Goal: Information Seeking & Learning: Check status

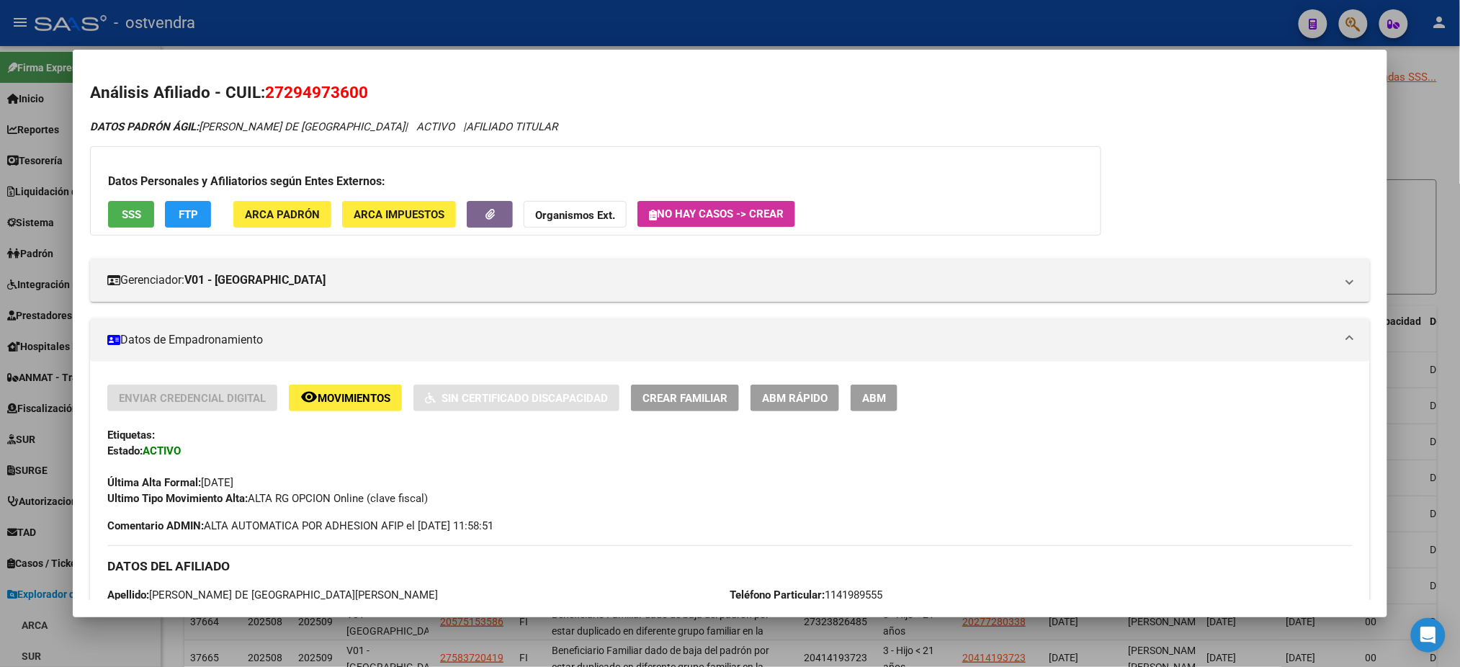
scroll to position [3122, 0]
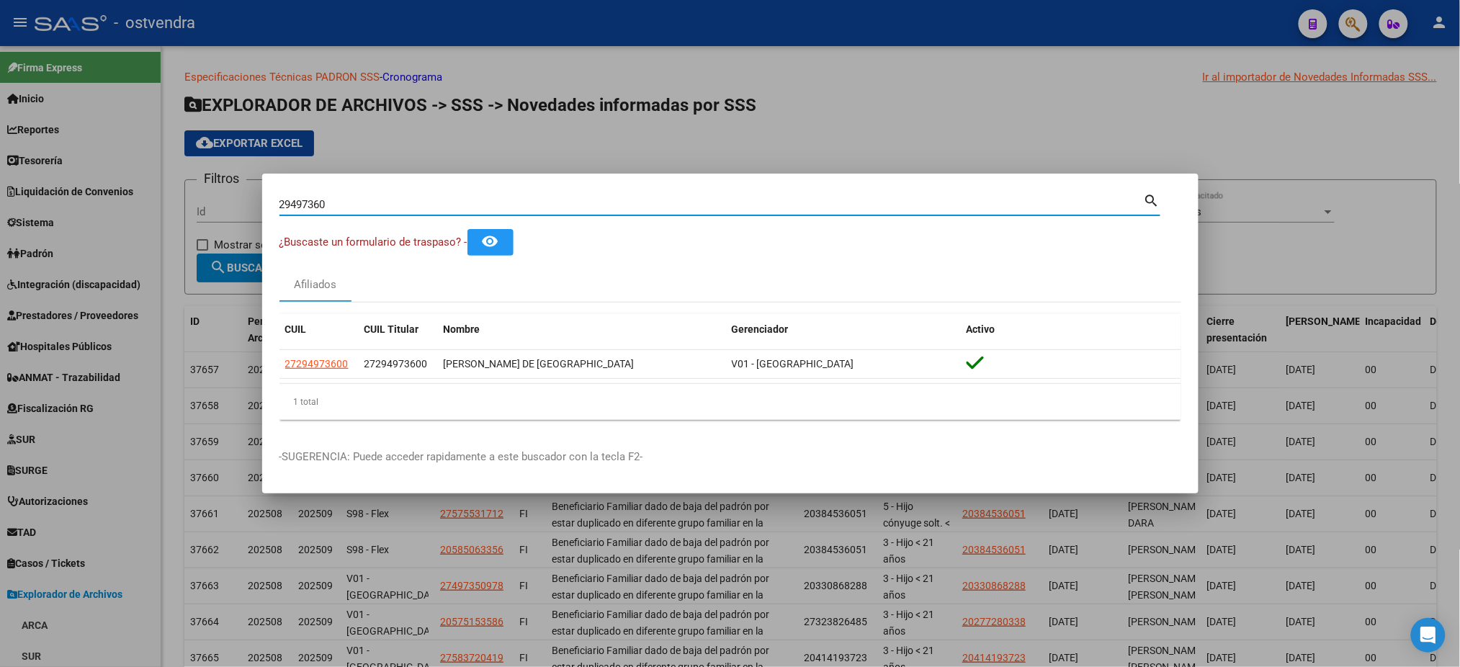
drag, startPoint x: 415, startPoint y: 202, endPoint x: 248, endPoint y: 206, distance: 167.2
click at [248, 206] on div "29497360 Buscar (apellido, dni, cuil, nro traspaso, cuit, obra social) search ¿…" at bounding box center [730, 333] width 1460 height 667
type input "46744386"
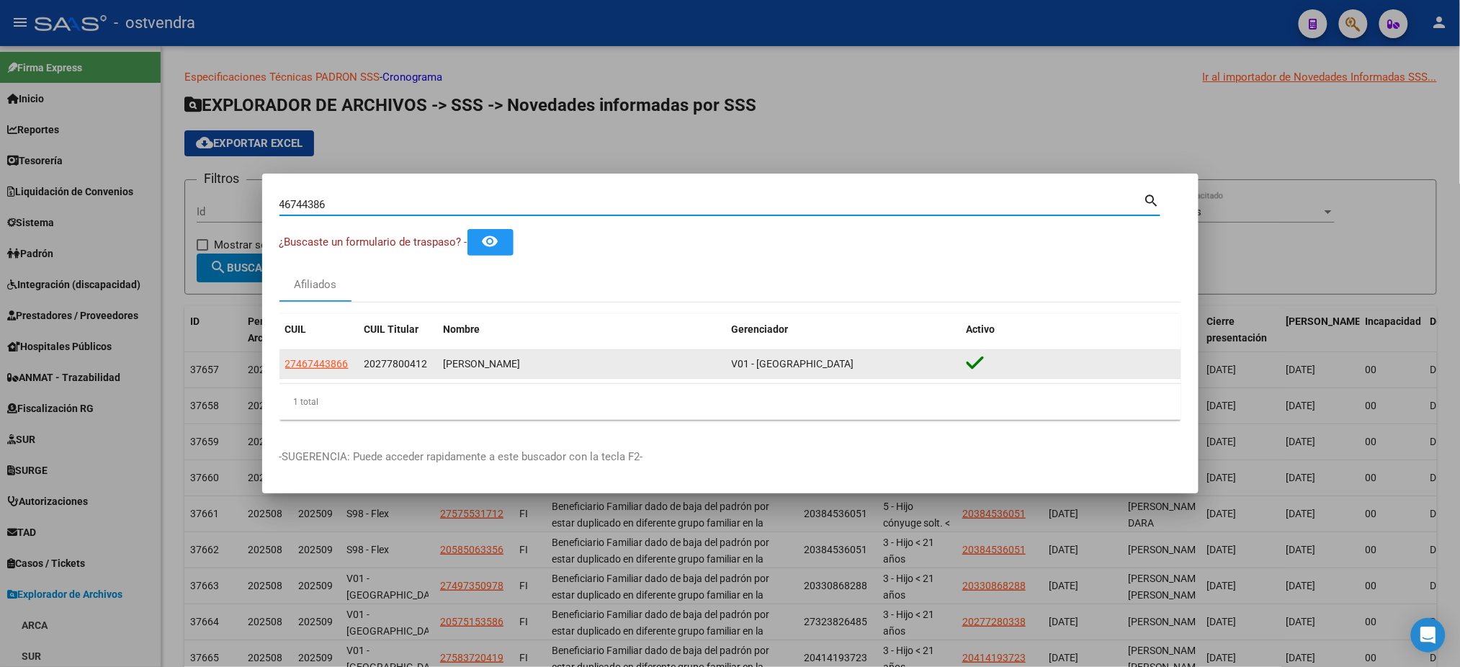
click at [321, 374] on datatable-body-cell "27467443866" at bounding box center [319, 364] width 79 height 28
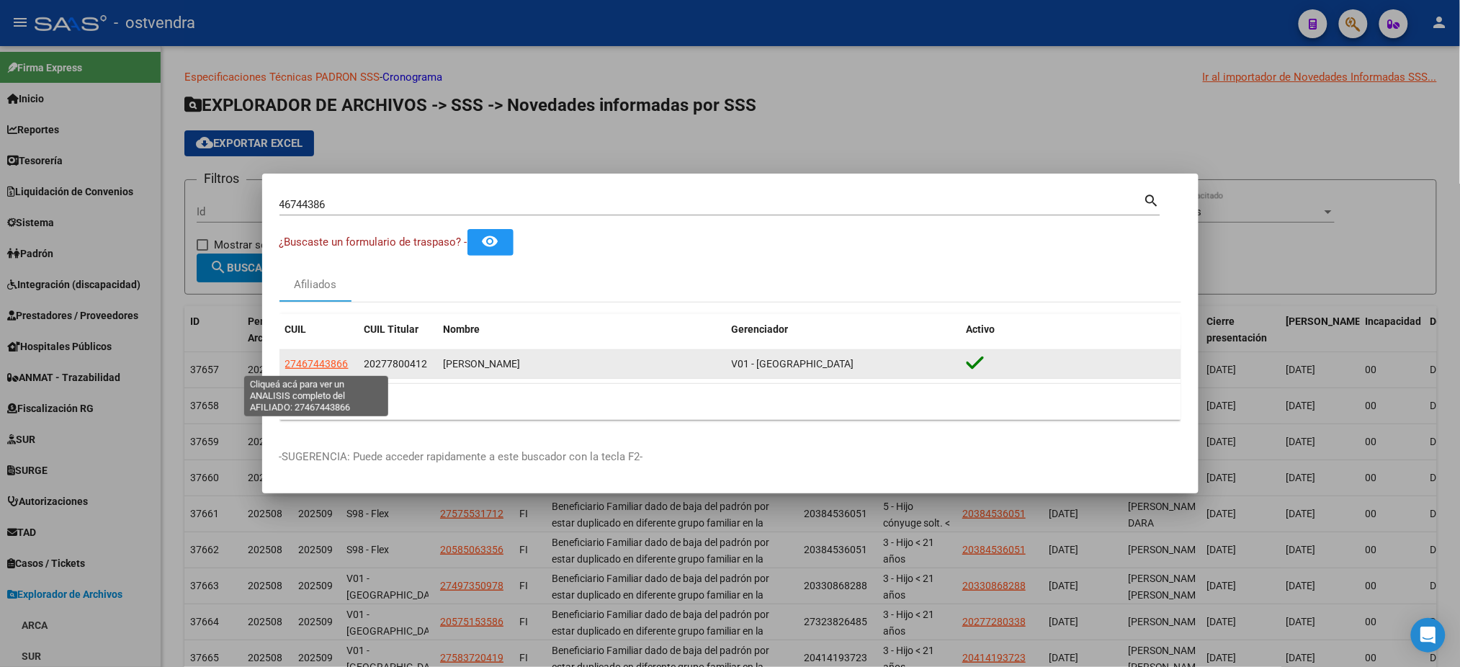
click at [321, 359] on span "27467443866" at bounding box center [316, 364] width 63 height 12
type textarea "27467443866"
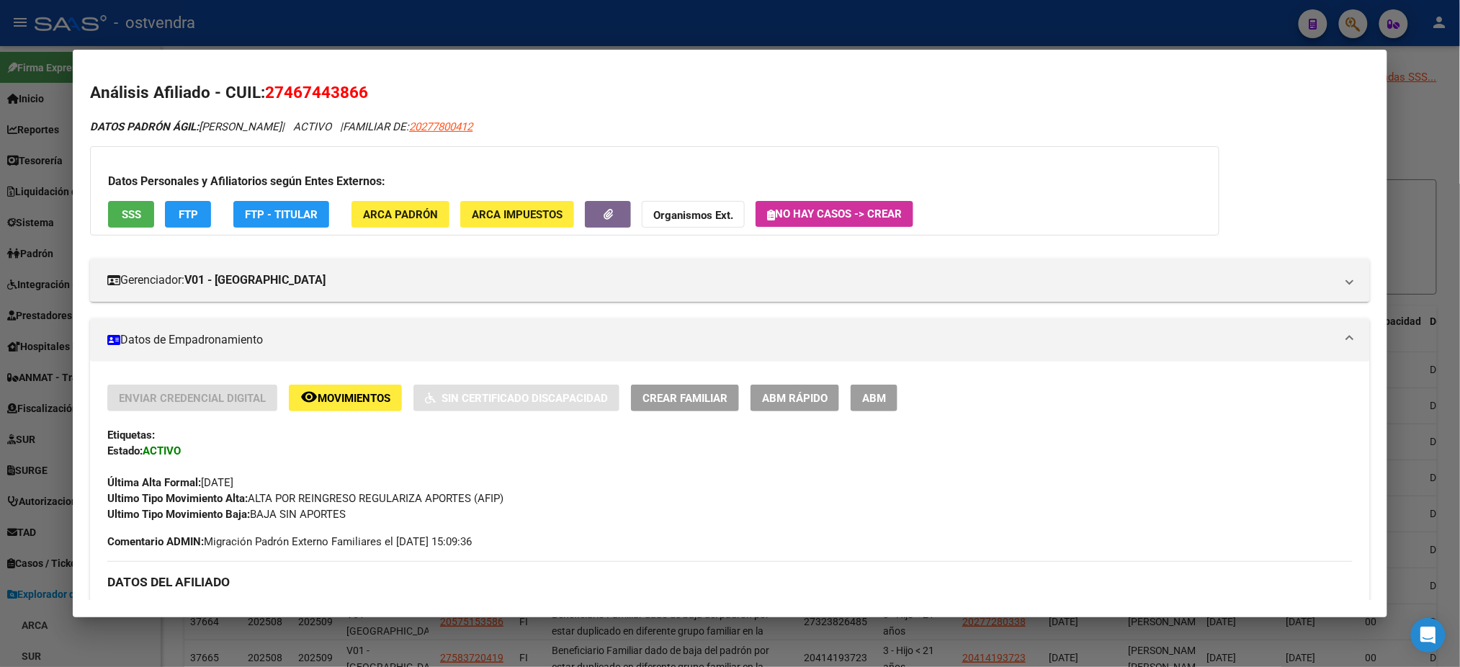
click at [140, 229] on div "Datos Personales y Afiliatorios según Entes Externos: SSS FTP FTP - Titular ARC…" at bounding box center [655, 190] width 1130 height 89
click at [136, 214] on button "SSS" at bounding box center [131, 214] width 46 height 27
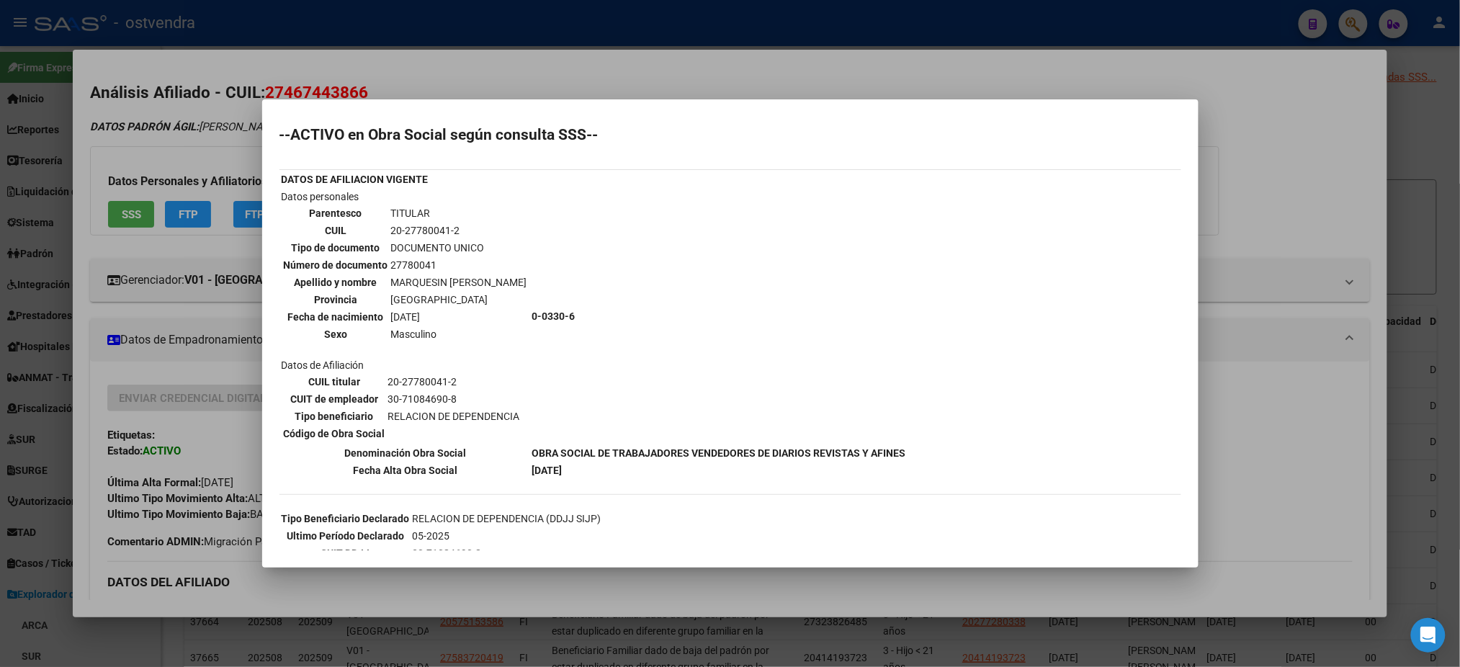
scroll to position [0, 0]
click at [214, 187] on div at bounding box center [730, 333] width 1460 height 667
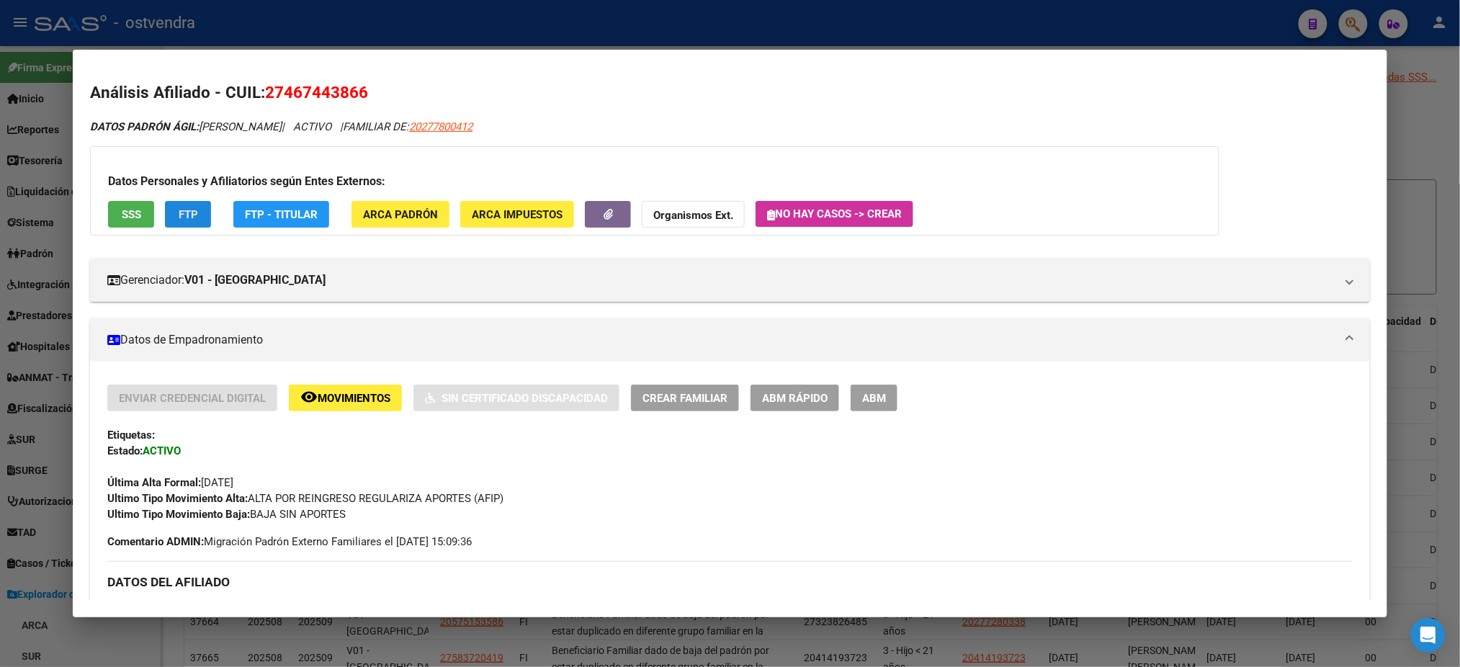
click at [202, 212] on button "FTP" at bounding box center [188, 214] width 46 height 27
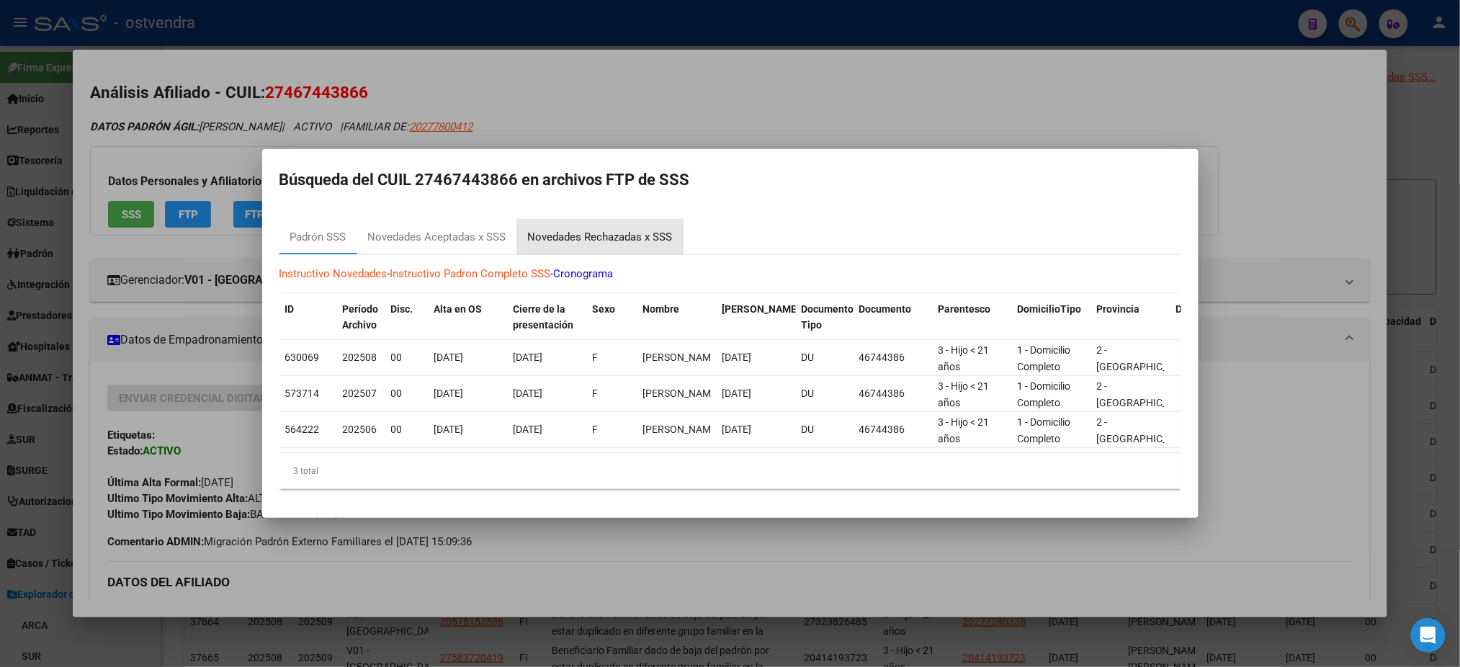
click at [577, 220] on div "Novedades Rechazadas x SSS" at bounding box center [600, 237] width 166 height 35
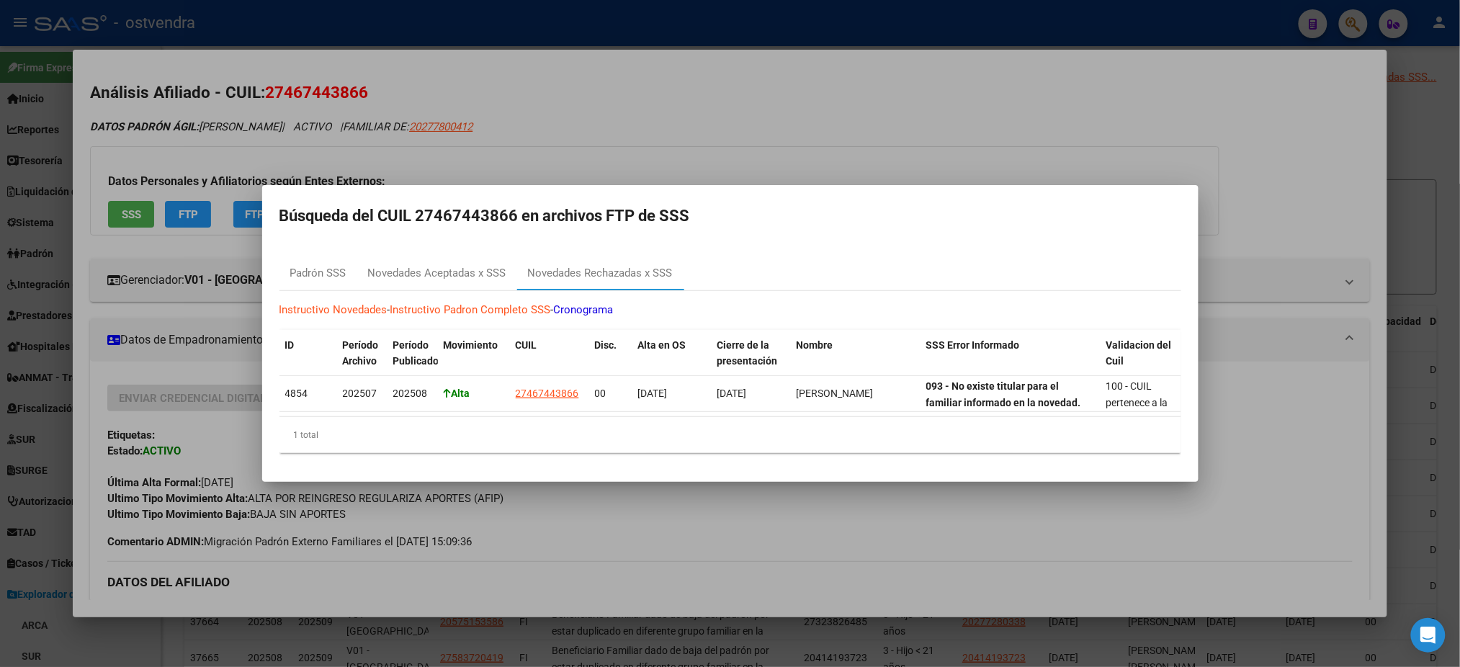
click at [625, 120] on div at bounding box center [730, 333] width 1460 height 667
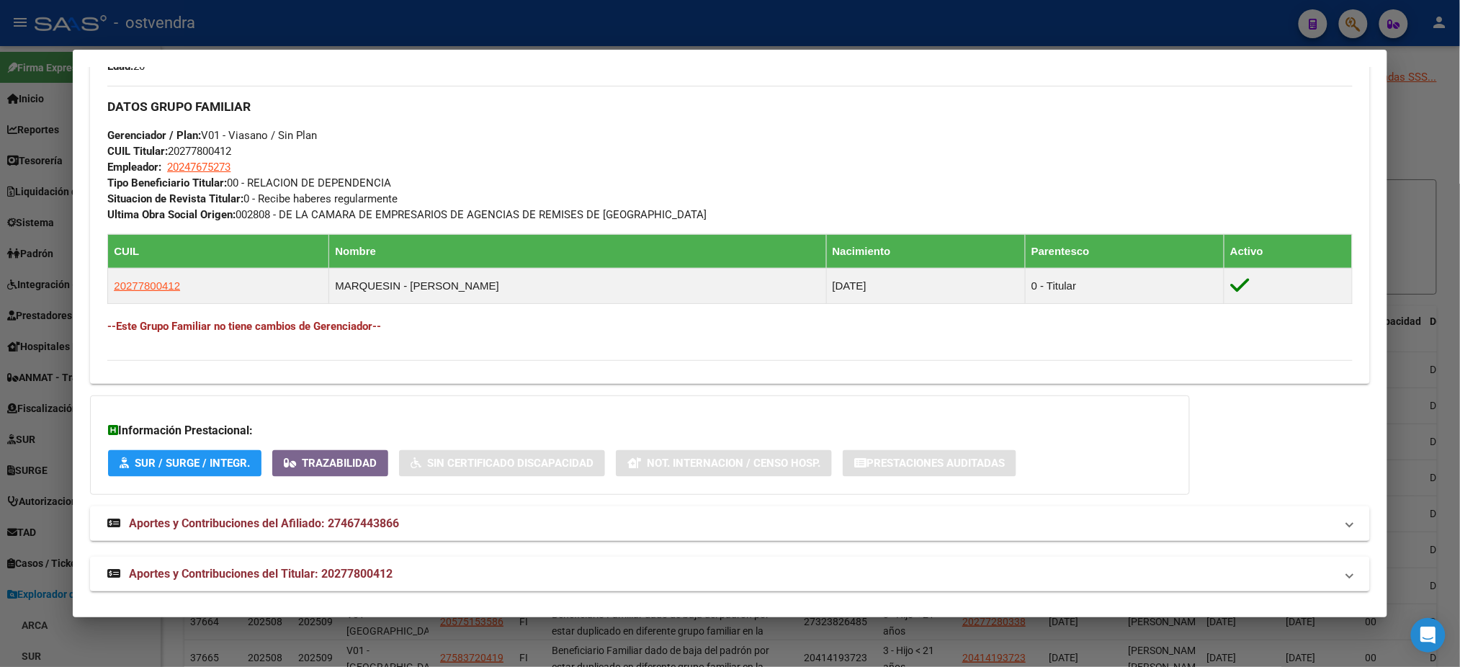
scroll to position [693, 0]
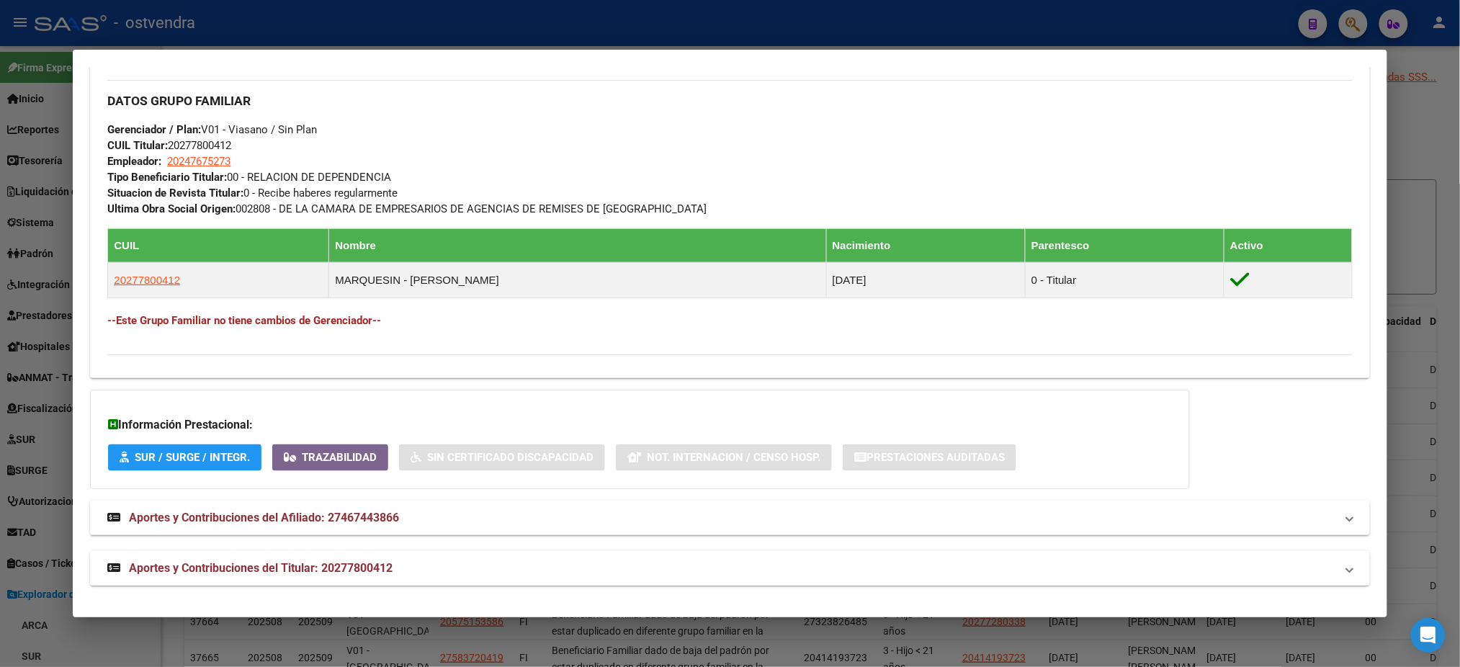
click at [271, 577] on mat-expansion-panel-header "Aportes y Contribuciones del Titular: 20277800412" at bounding box center [730, 568] width 1280 height 35
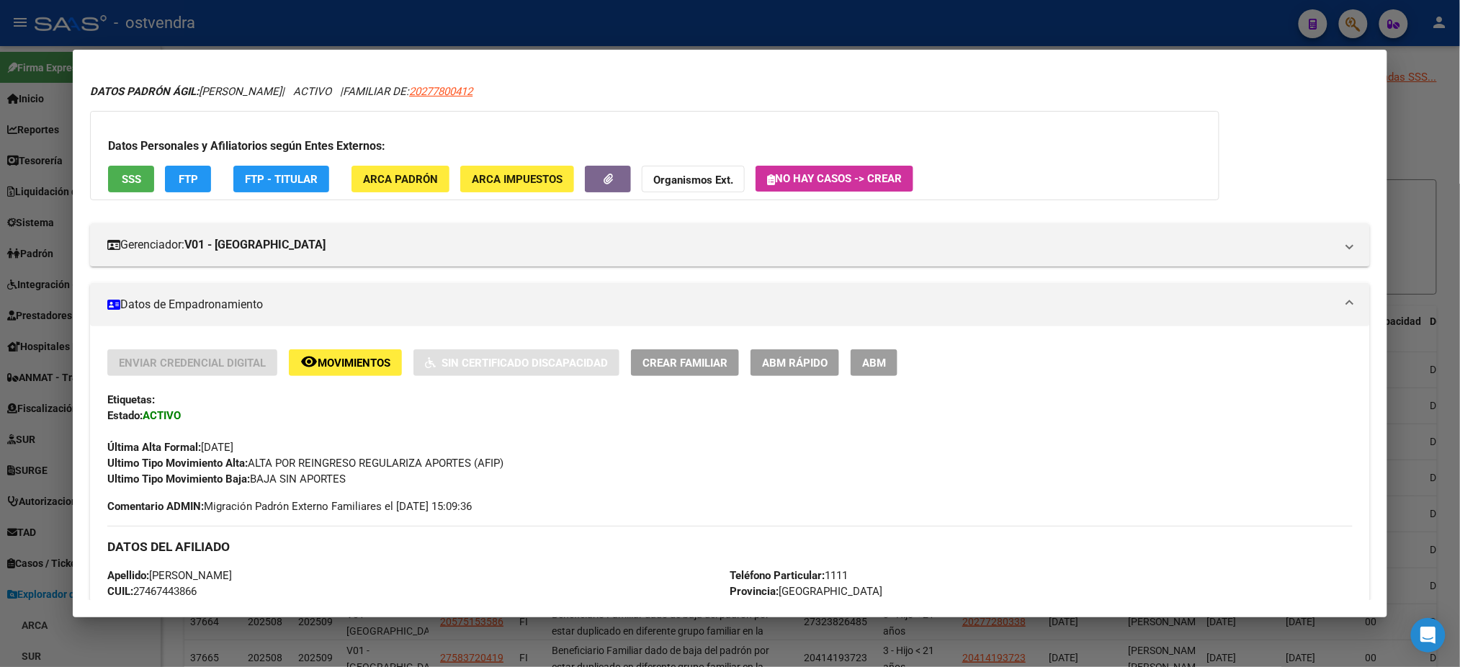
scroll to position [0, 0]
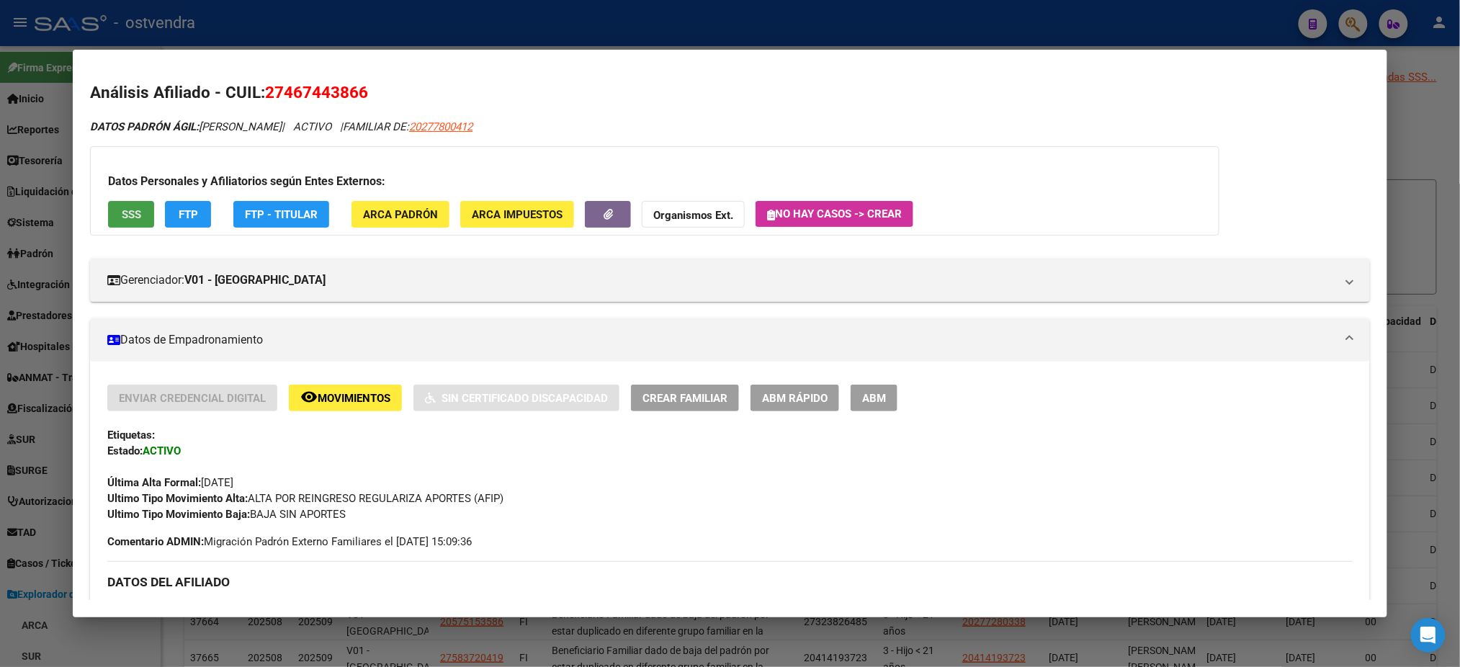
click at [136, 204] on button "SSS" at bounding box center [131, 214] width 46 height 27
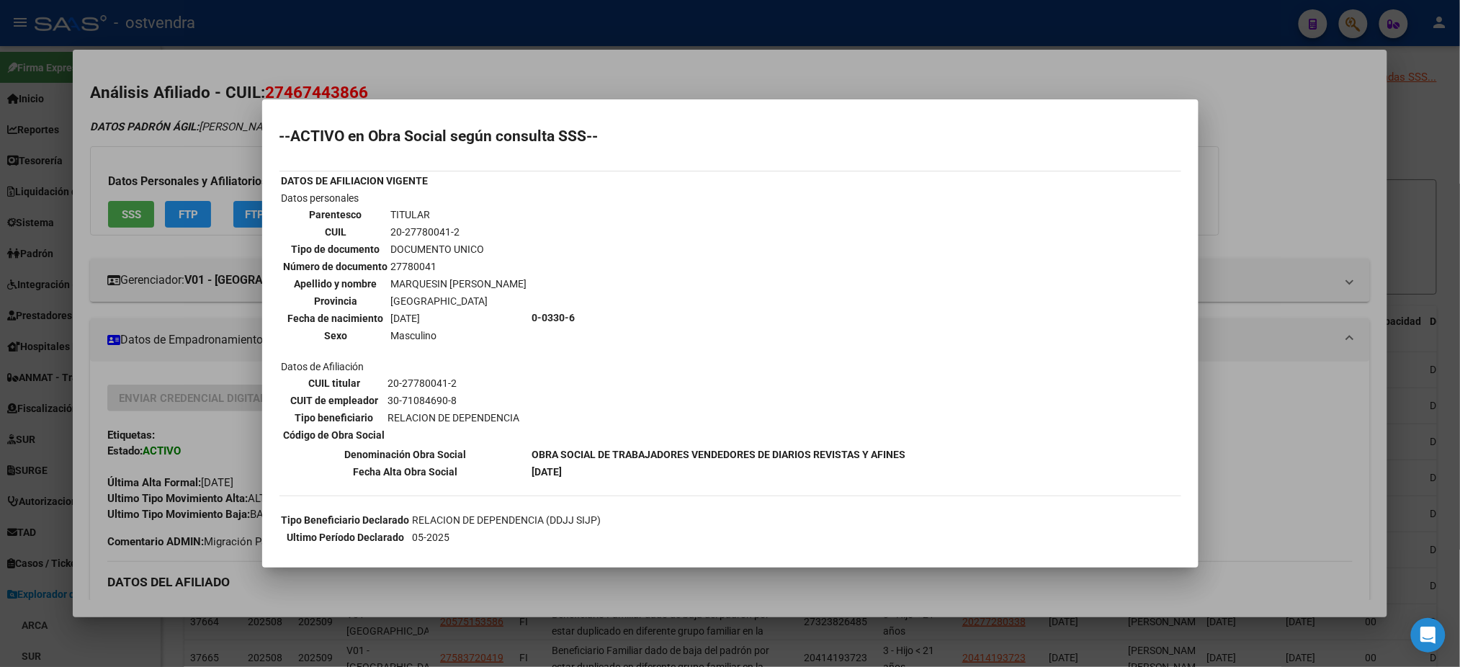
drag, startPoint x: 245, startPoint y: 115, endPoint x: 221, endPoint y: 191, distance: 80.0
click at [244, 115] on div at bounding box center [730, 333] width 1460 height 667
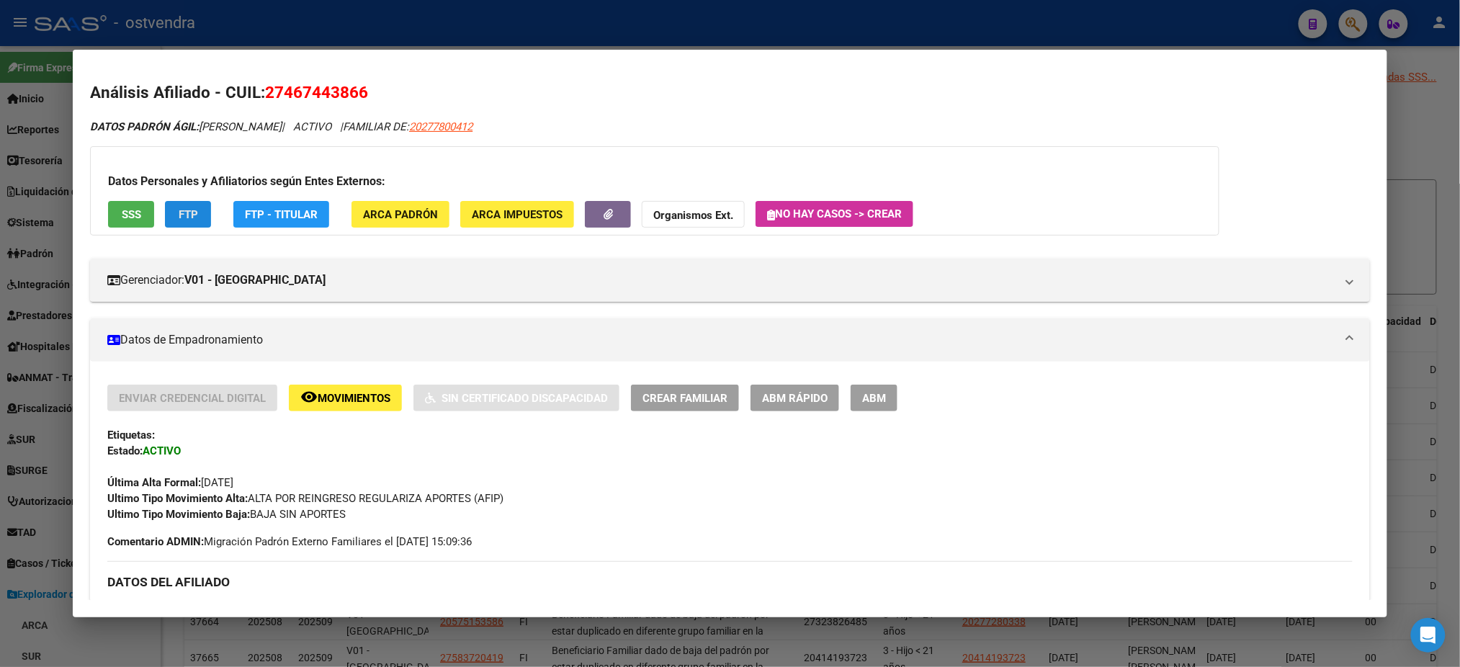
click at [182, 211] on span "FTP" at bounding box center [188, 214] width 19 height 13
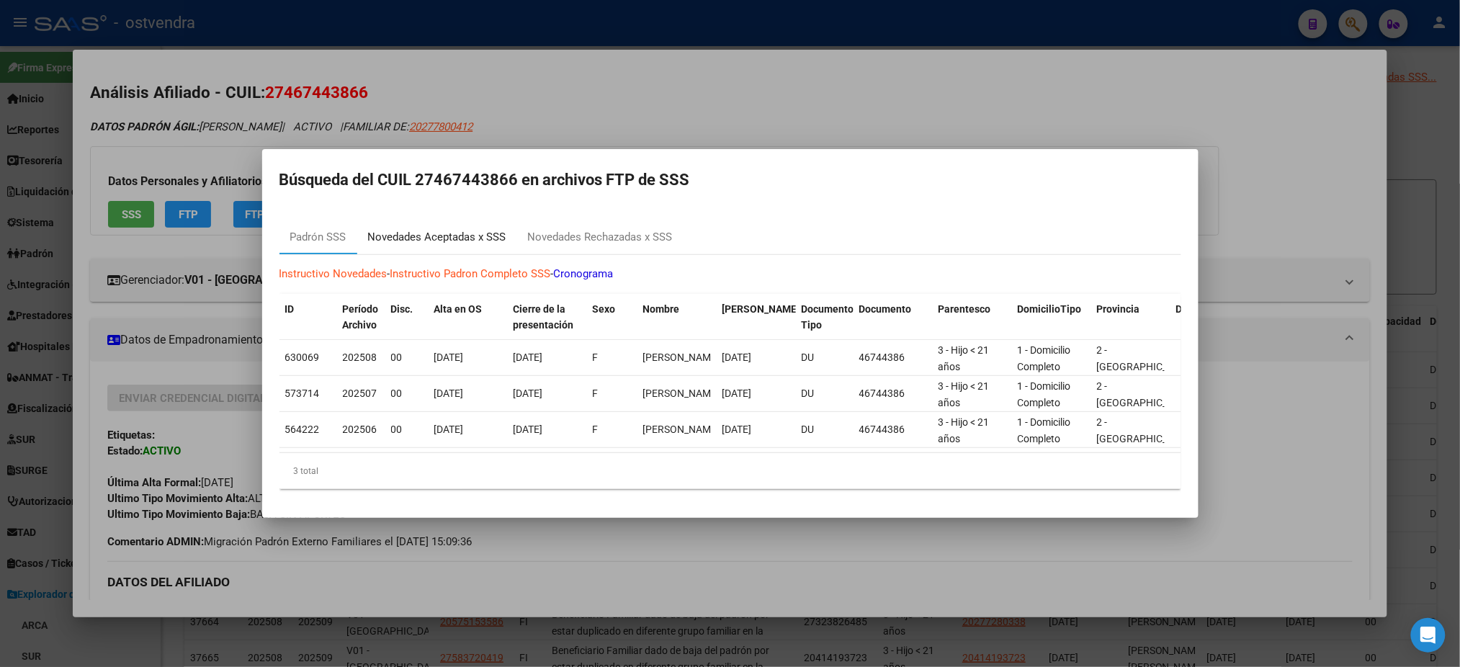
click at [464, 220] on div "Novedades Aceptadas x SSS" at bounding box center [437, 237] width 160 height 35
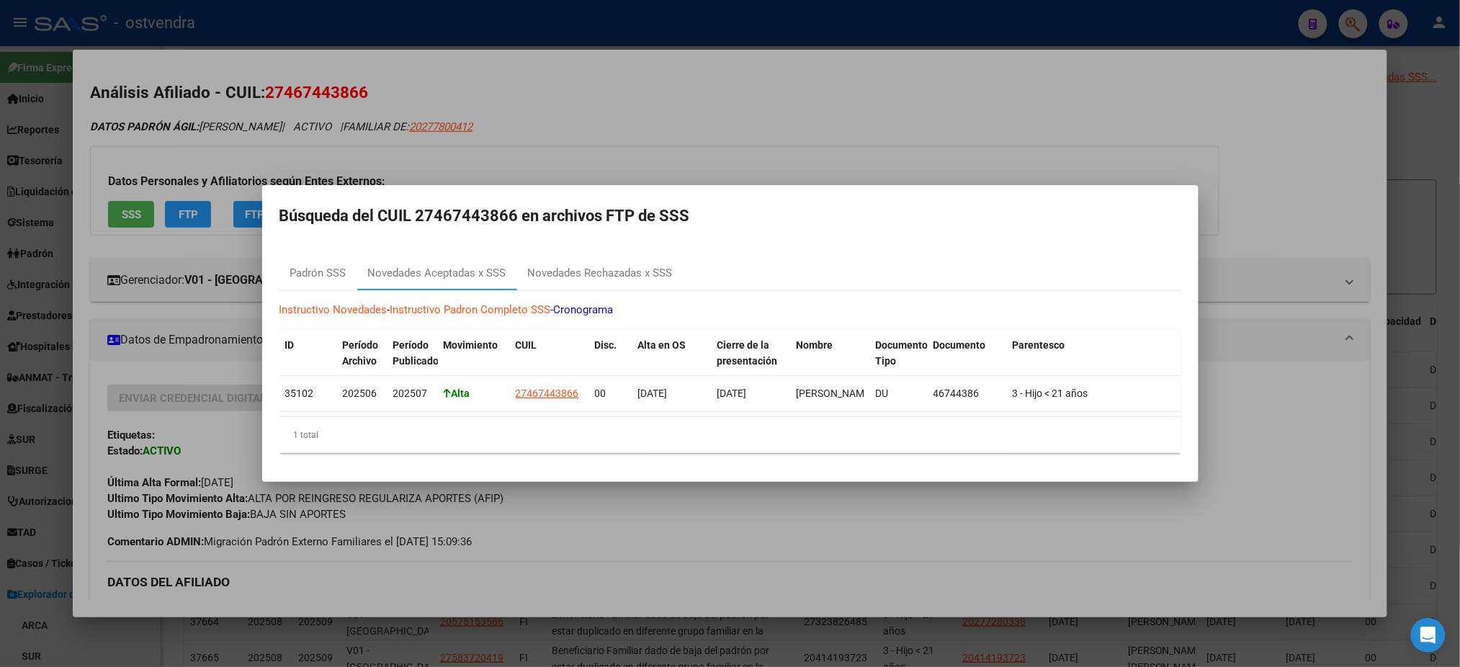
click at [732, 137] on div at bounding box center [730, 333] width 1460 height 667
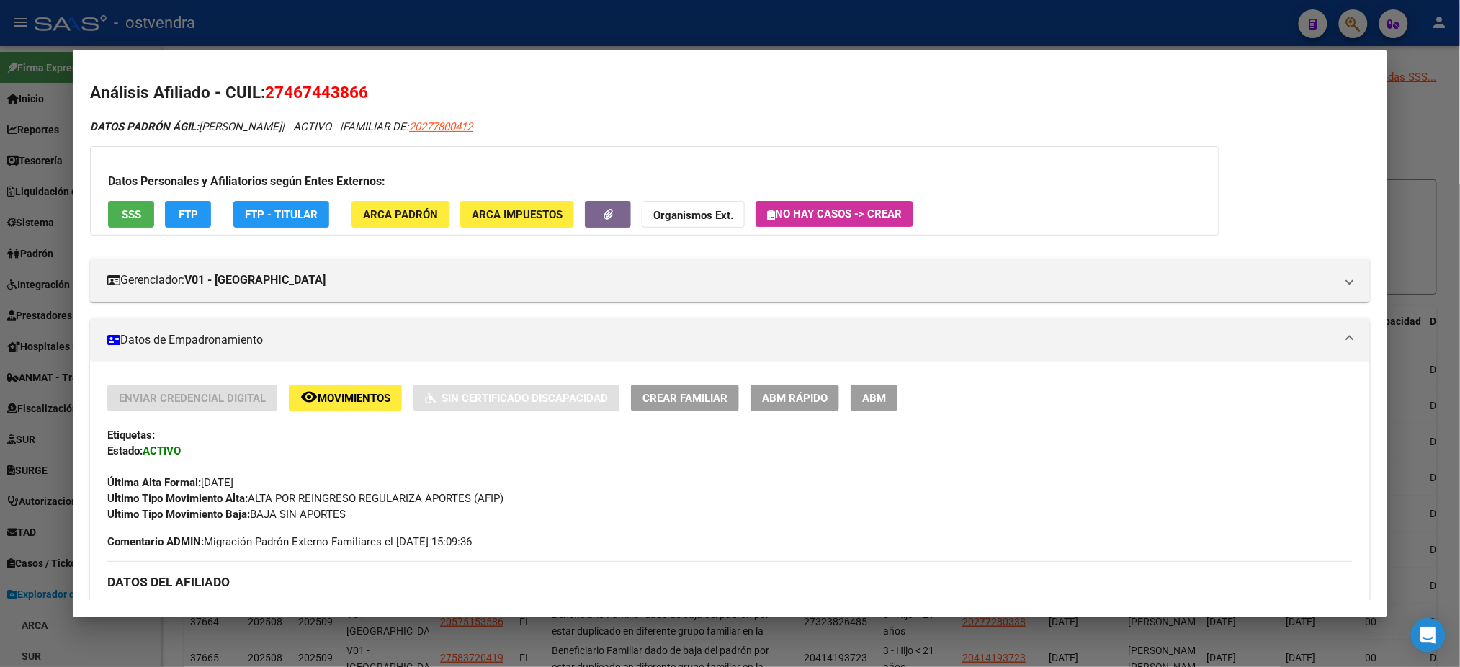
click at [743, 19] on div at bounding box center [730, 333] width 1460 height 667
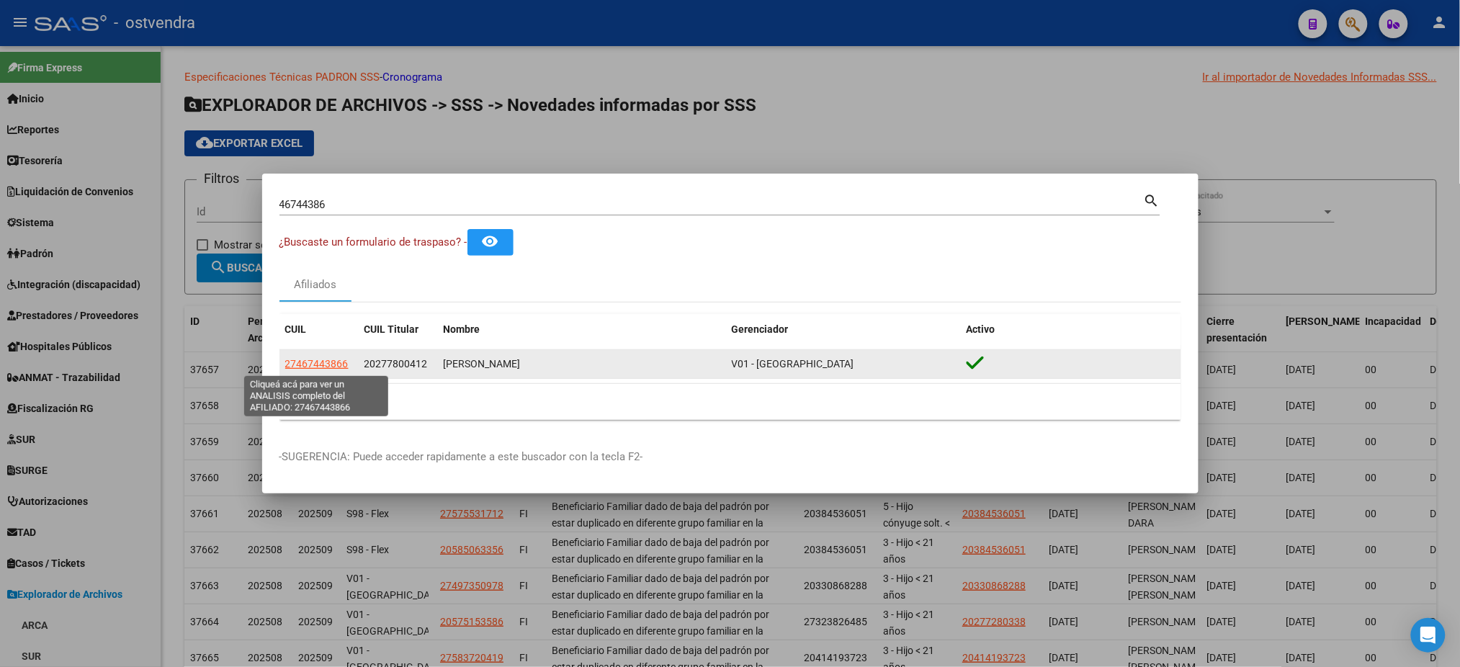
click at [309, 362] on span "27467443866" at bounding box center [316, 364] width 63 height 12
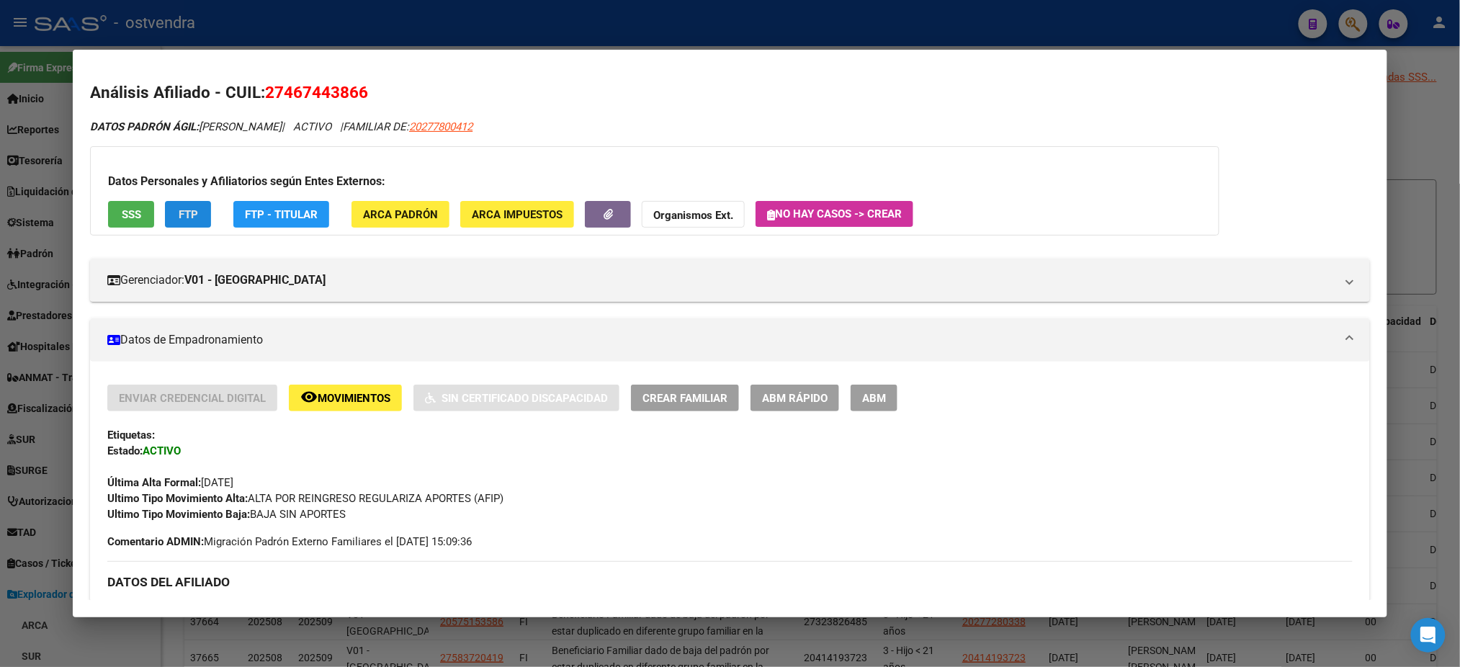
click at [192, 209] on button "FTP" at bounding box center [188, 214] width 46 height 27
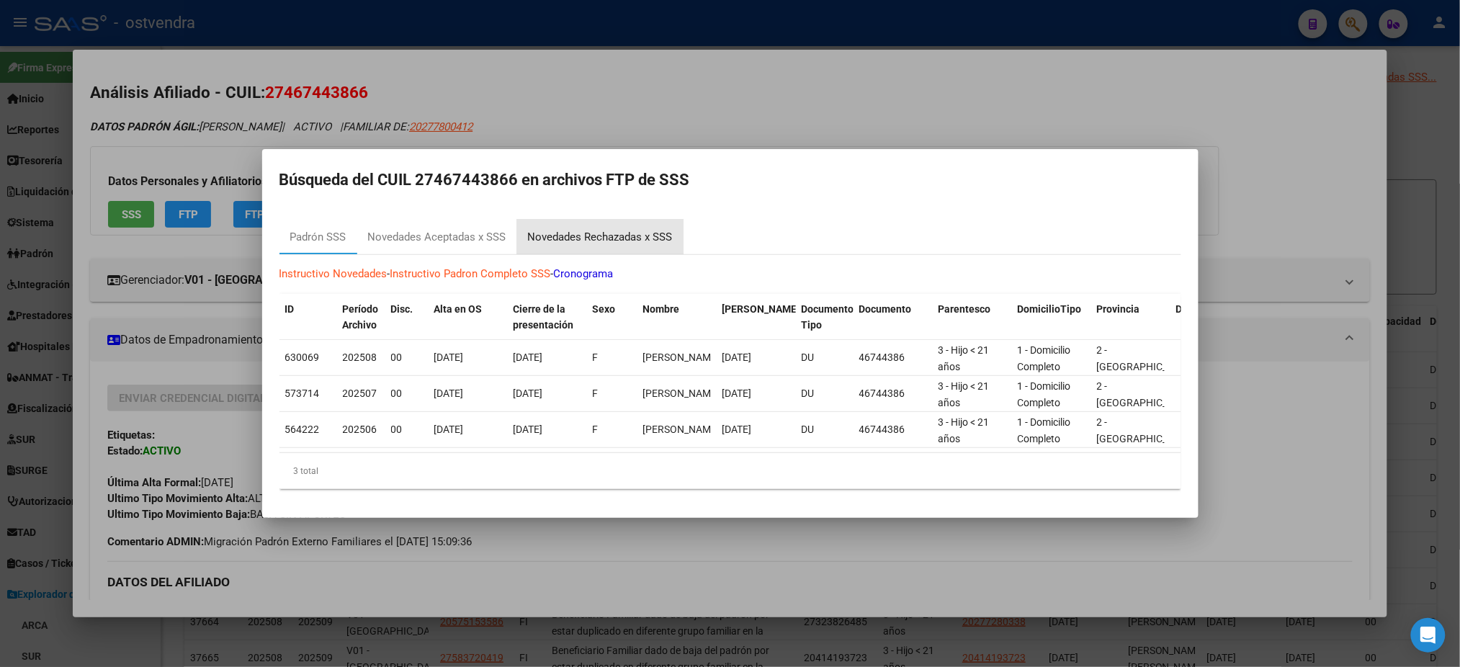
click at [595, 231] on div "Novedades Rechazadas x SSS" at bounding box center [600, 237] width 145 height 17
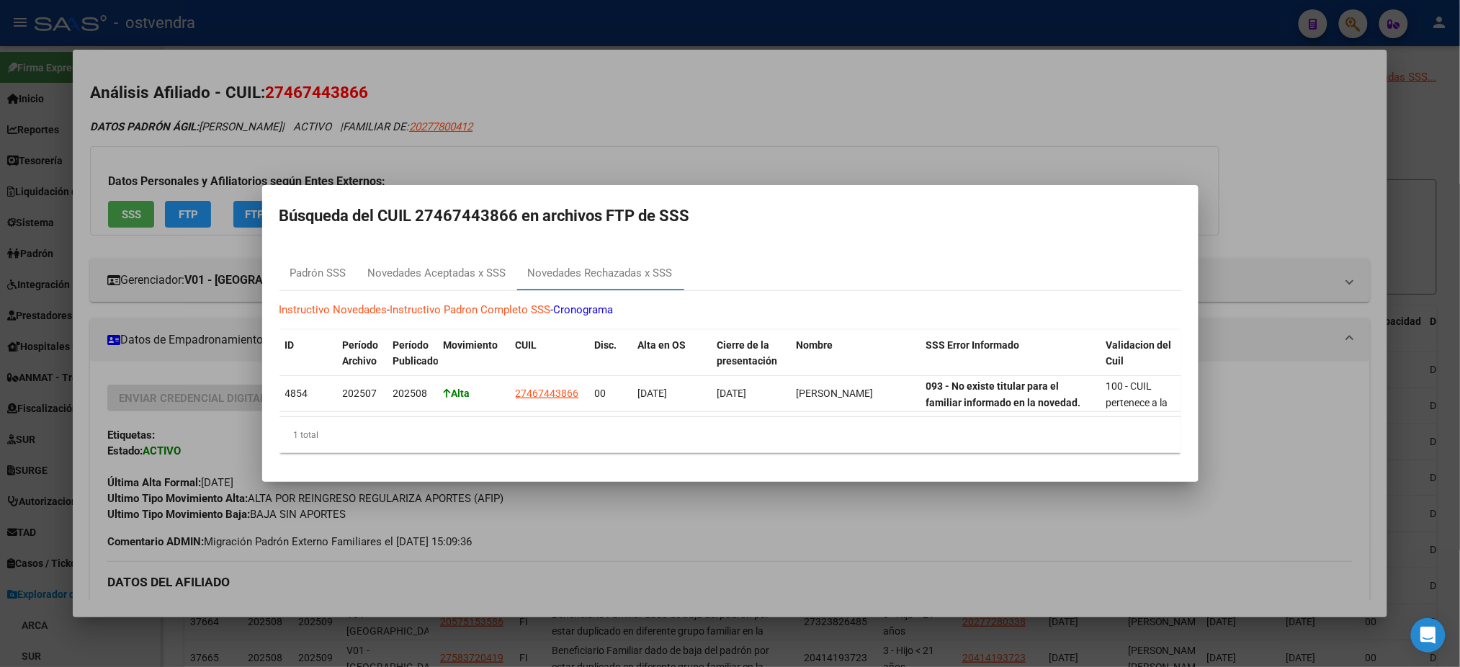
click at [671, 66] on div at bounding box center [730, 333] width 1460 height 667
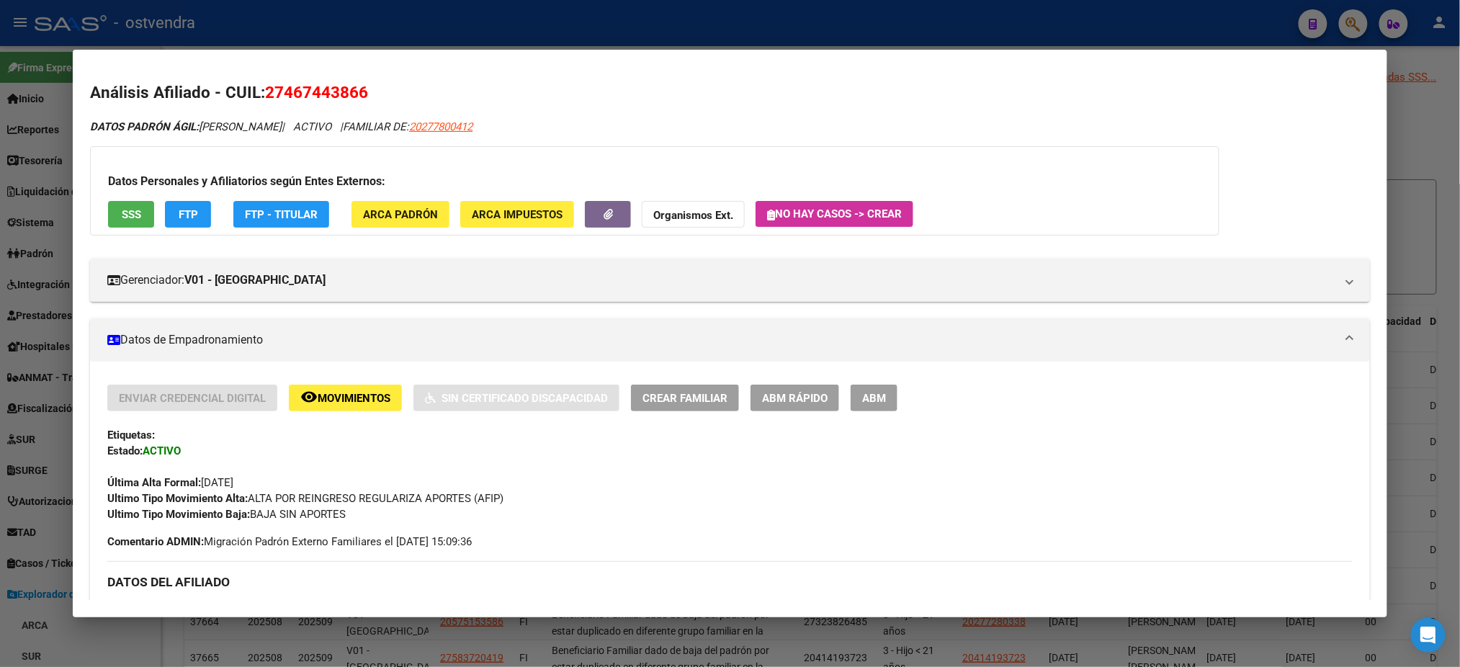
click at [1125, 44] on div at bounding box center [730, 333] width 1460 height 667
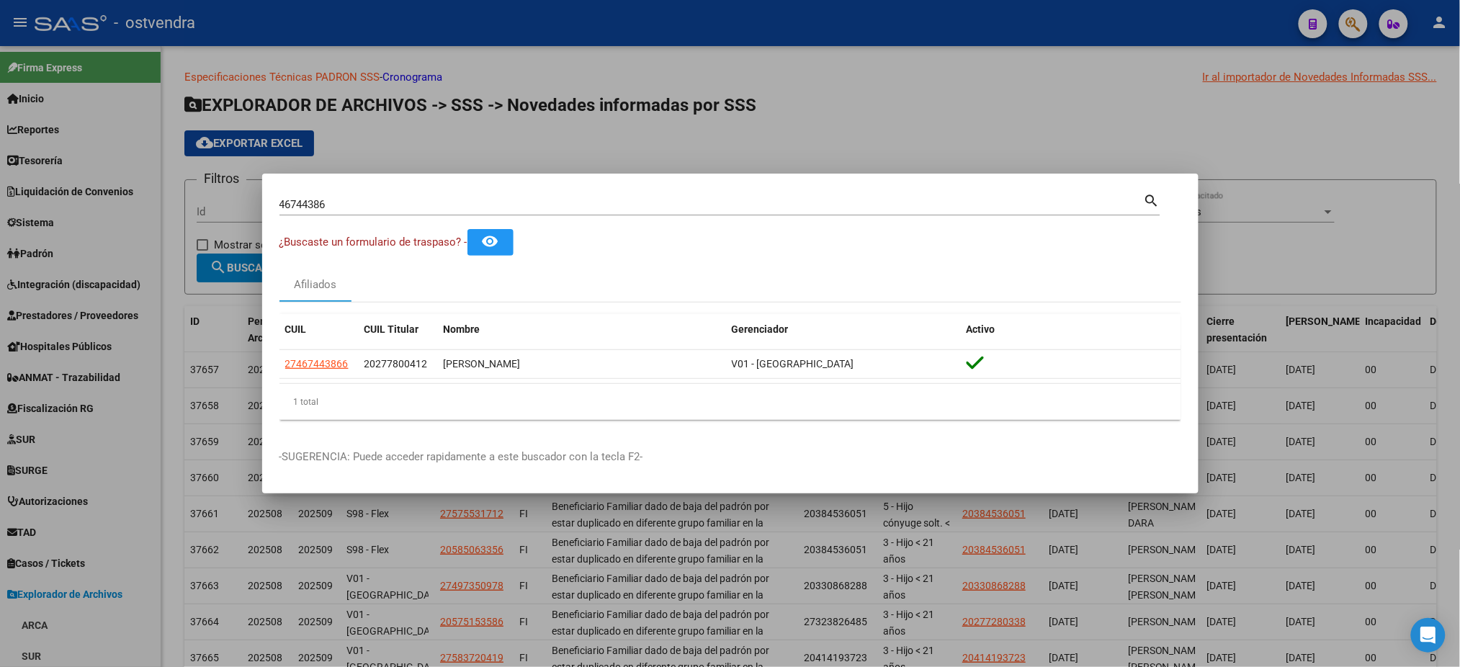
drag, startPoint x: 353, startPoint y: 200, endPoint x: 347, endPoint y: 196, distance: 7.4
click at [348, 197] on div "46744386 Buscar (apellido, dni, [PERSON_NAME], [PERSON_NAME], cuit, obra social)" at bounding box center [712, 205] width 865 height 22
drag, startPoint x: 347, startPoint y: 196, endPoint x: 263, endPoint y: 200, distance: 83.7
click at [263, 200] on mat-dialog-content "46744386 Buscar (apellido, dni, cuil, nro traspaso, cuit, obra social) search ¿…" at bounding box center [730, 311] width 937 height 241
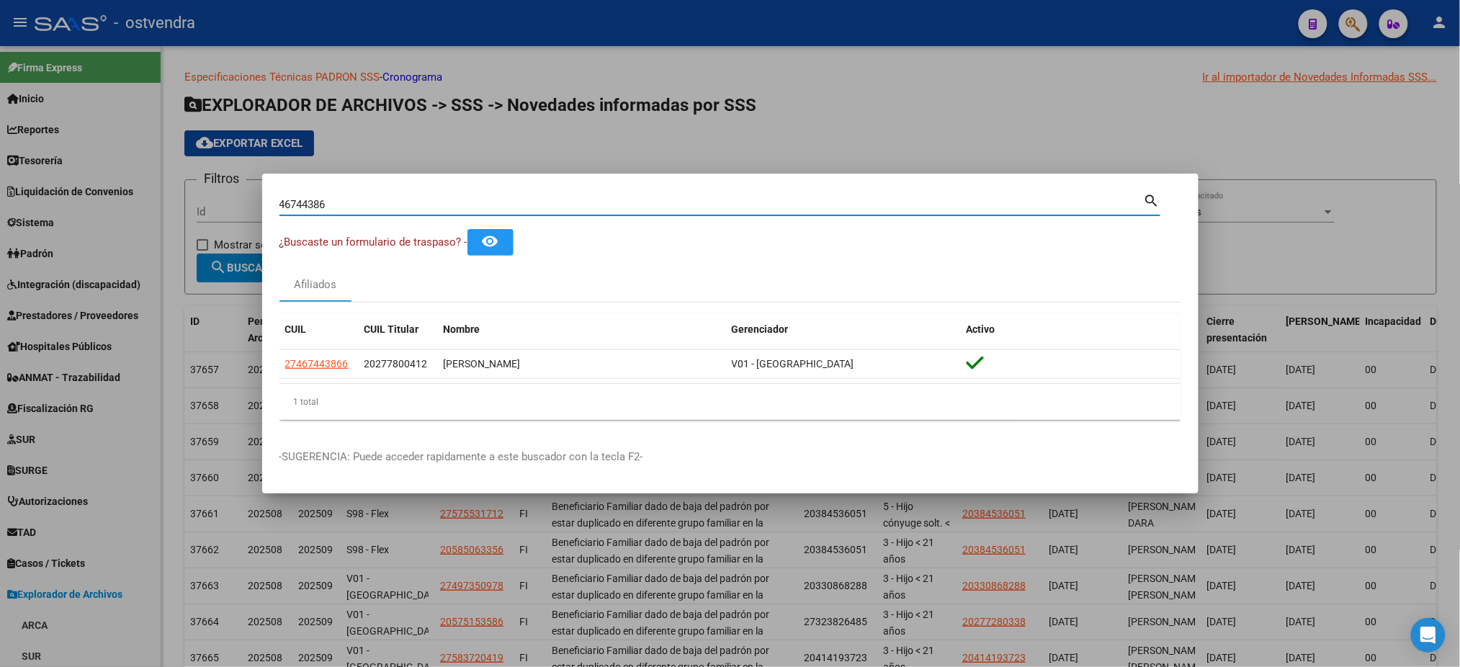
drag, startPoint x: 329, startPoint y: 207, endPoint x: 275, endPoint y: 207, distance: 53.3
click at [226, 200] on div "46744386 Buscar (apellido, dni, cuil, nro traspaso, cuit, obra social) search ¿…" at bounding box center [730, 333] width 1460 height 667
paste input "59327563"
type input "59327563"
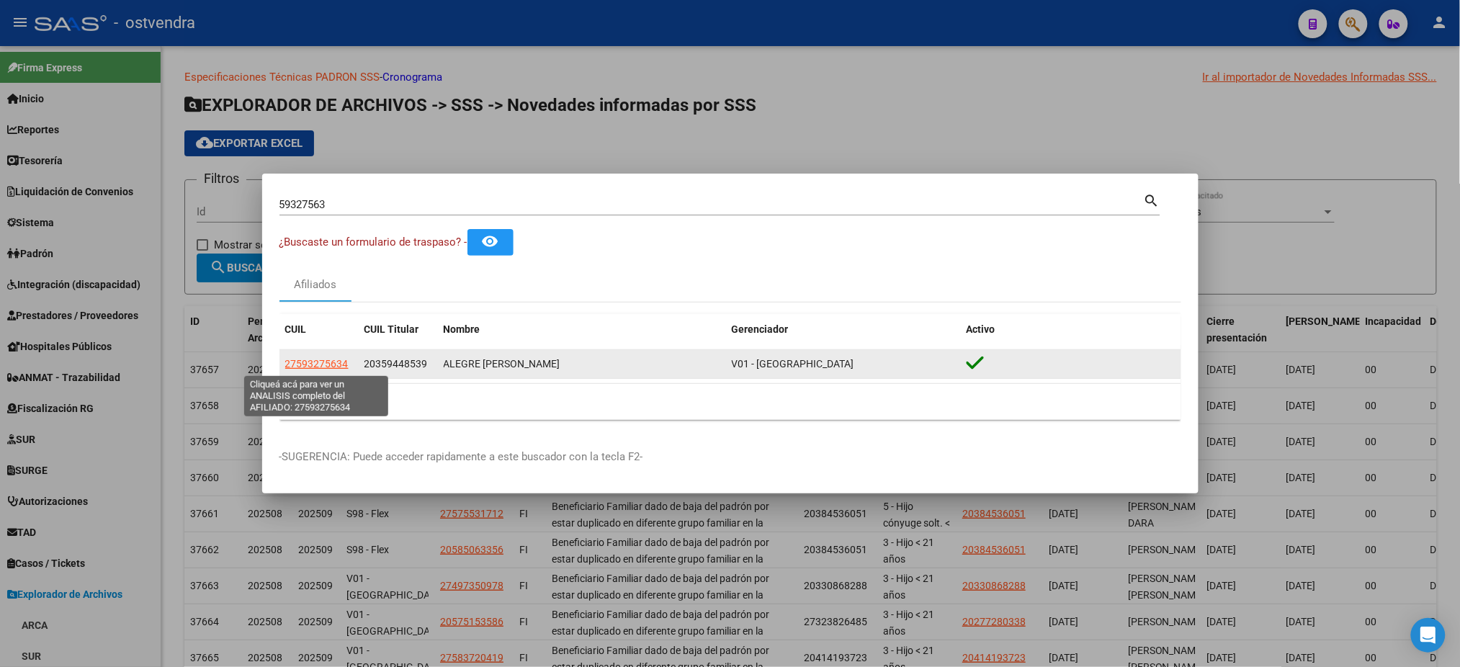
click at [308, 363] on span "27593275634" at bounding box center [316, 364] width 63 height 12
type textarea "27593275634"
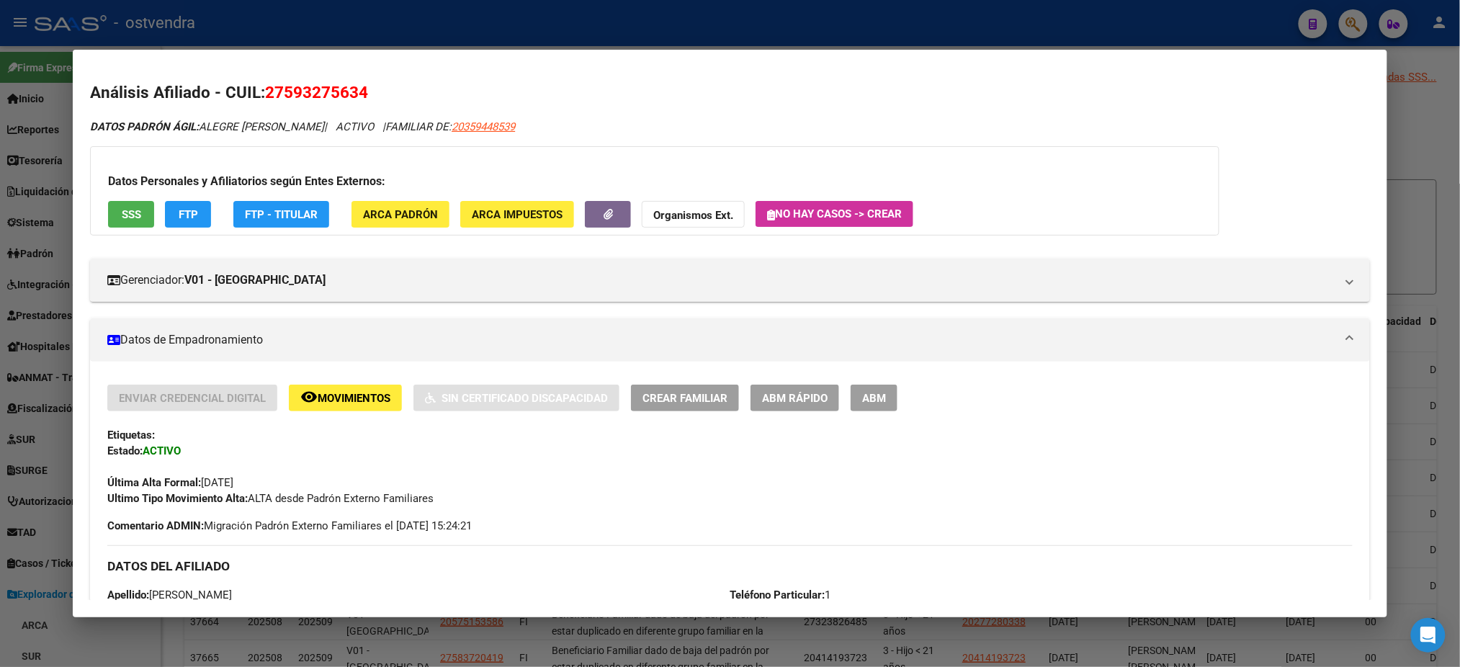
click at [942, 397] on div "Enviar Credencial Digital remove_red_eye Movimientos Sin Certificado Discapacid…" at bounding box center [729, 398] width 1245 height 27
click at [192, 204] on button "FTP" at bounding box center [188, 214] width 46 height 27
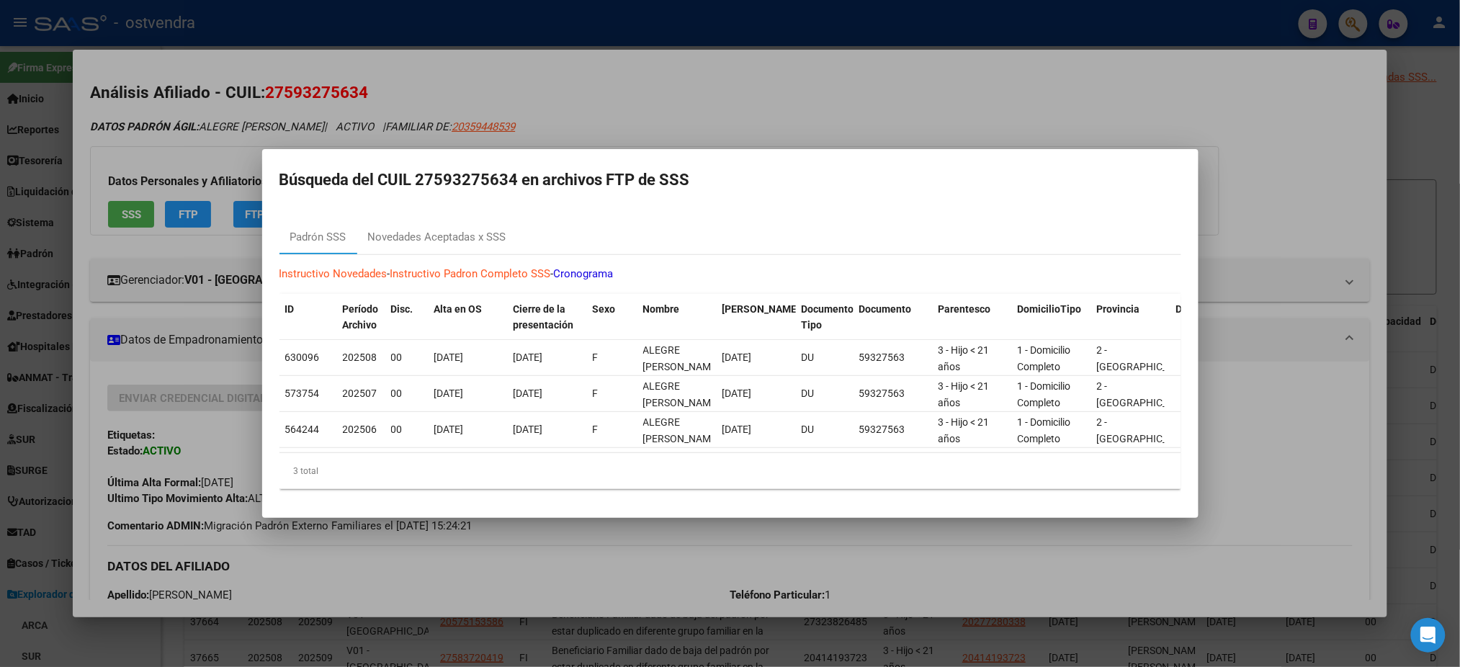
click at [129, 217] on div at bounding box center [730, 333] width 1460 height 667
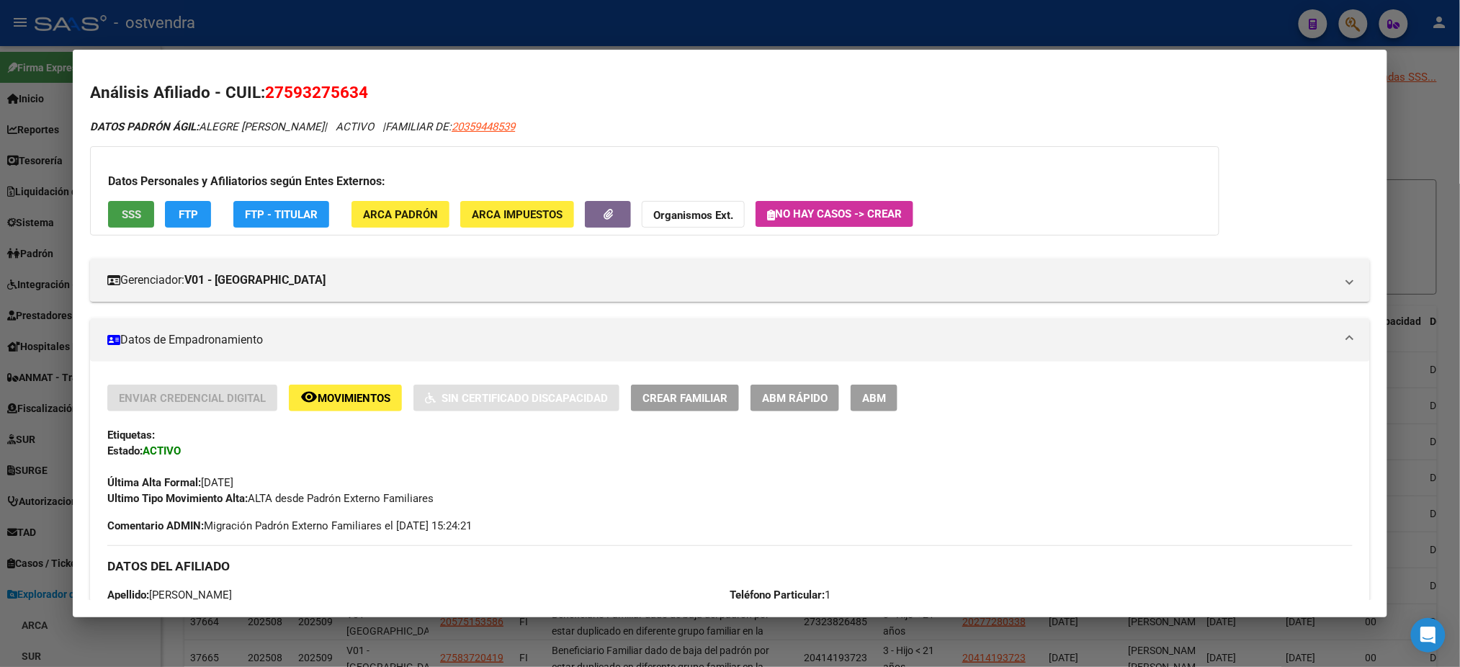
click at [129, 217] on span "SSS" at bounding box center [131, 214] width 19 height 13
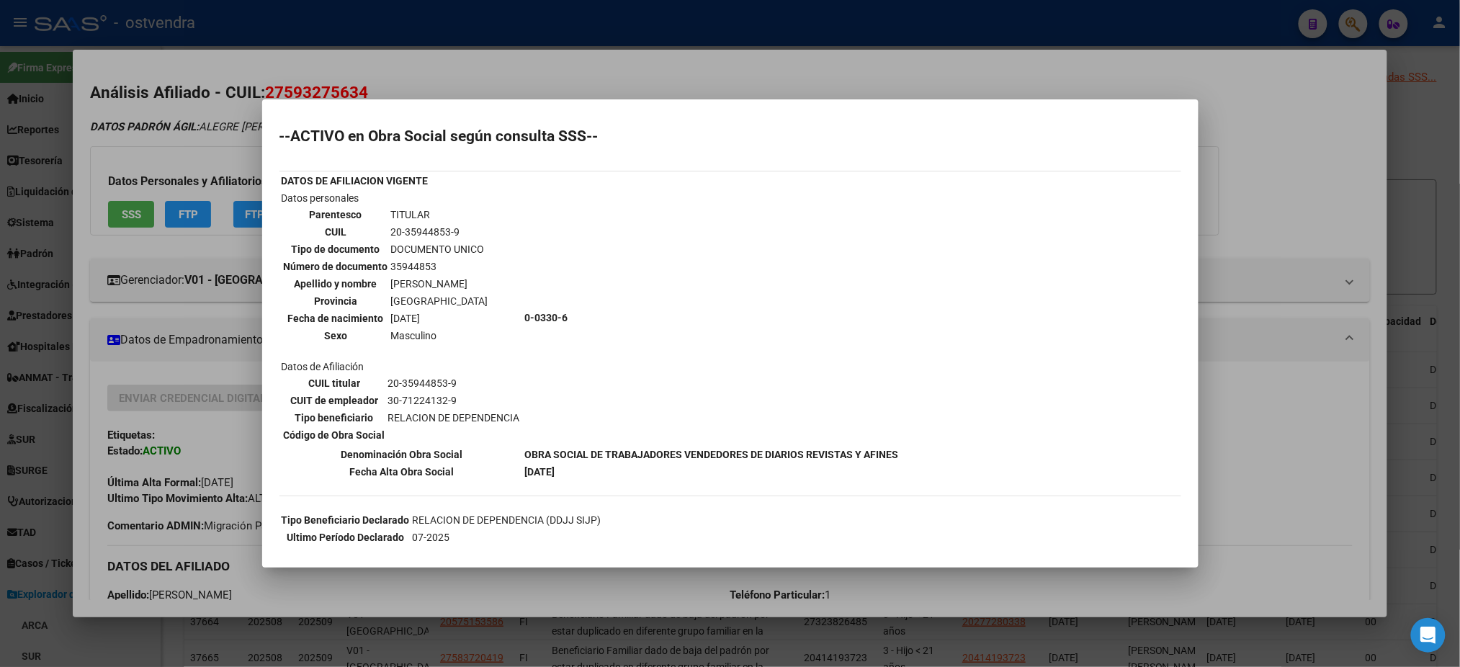
click at [155, 136] on div at bounding box center [730, 333] width 1460 height 667
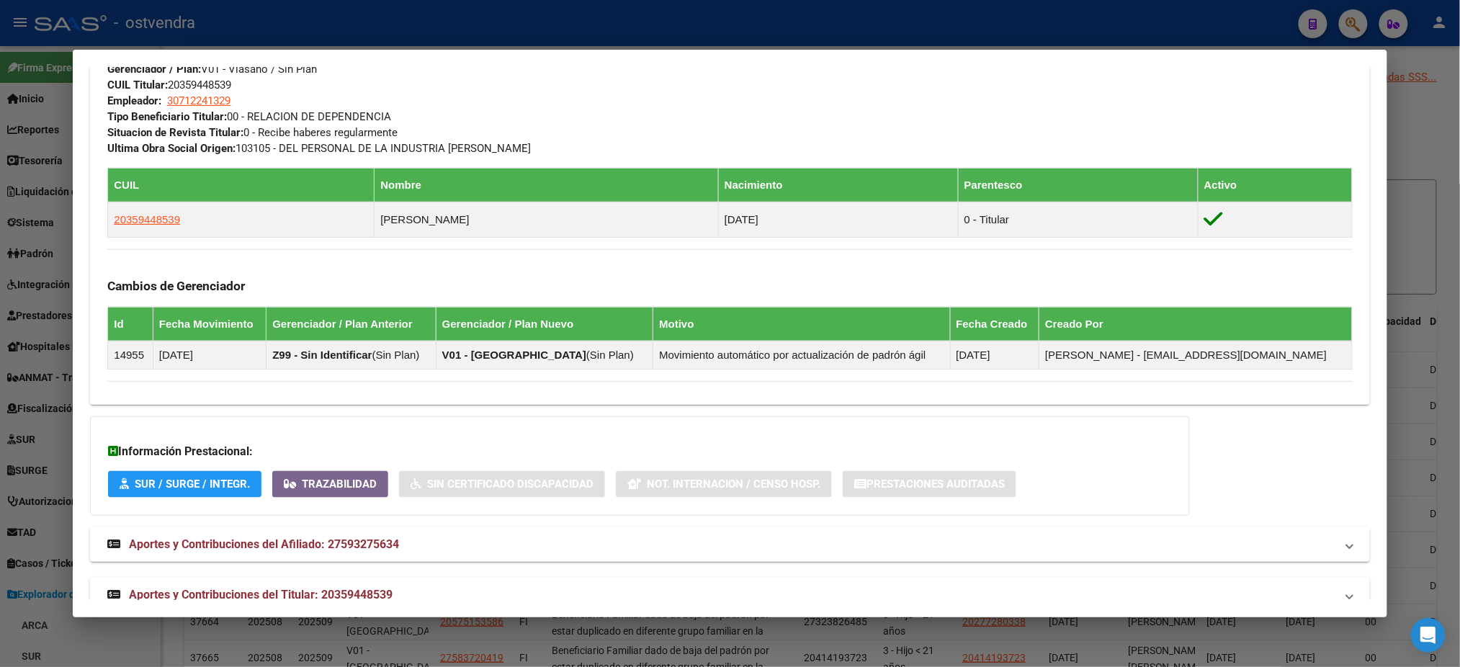
scroll to position [765, 0]
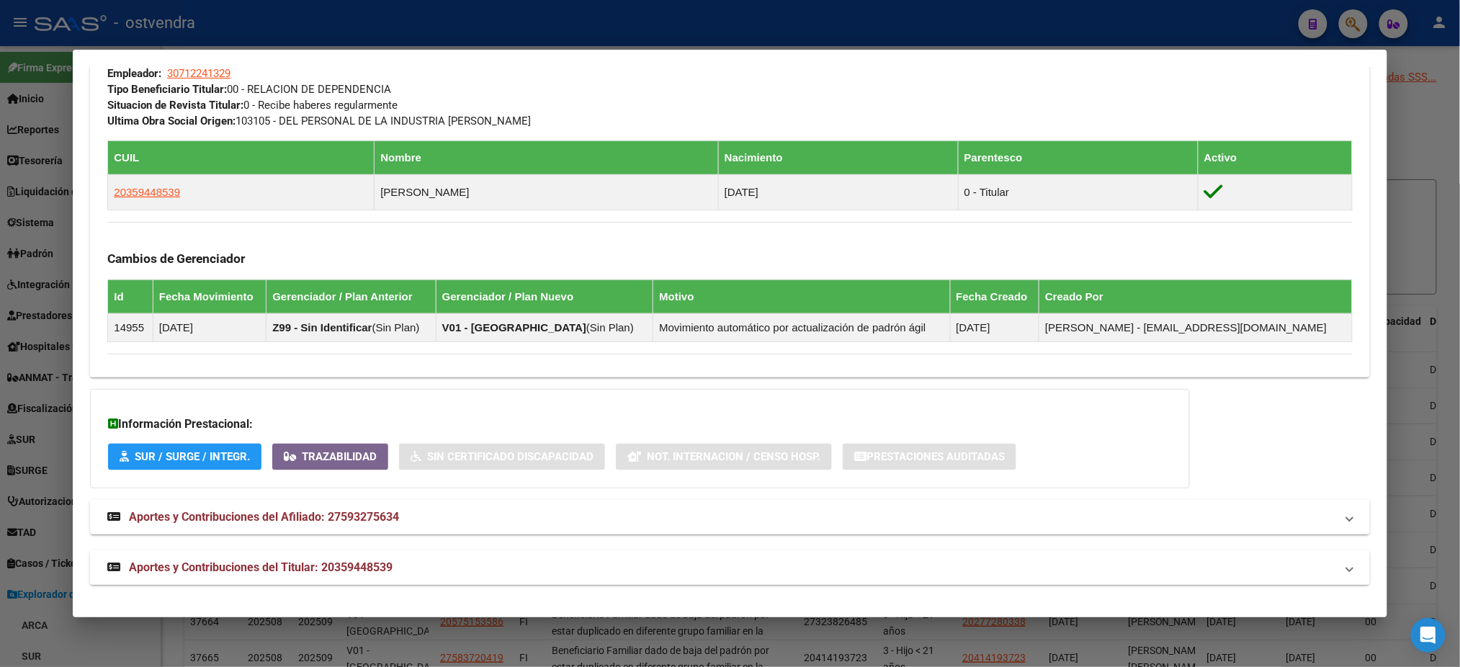
click at [961, 550] on mat-expansion-panel-header "Aportes y Contribuciones del Titular: 20359448539" at bounding box center [730, 567] width 1280 height 35
